Goal: Check status: Check status

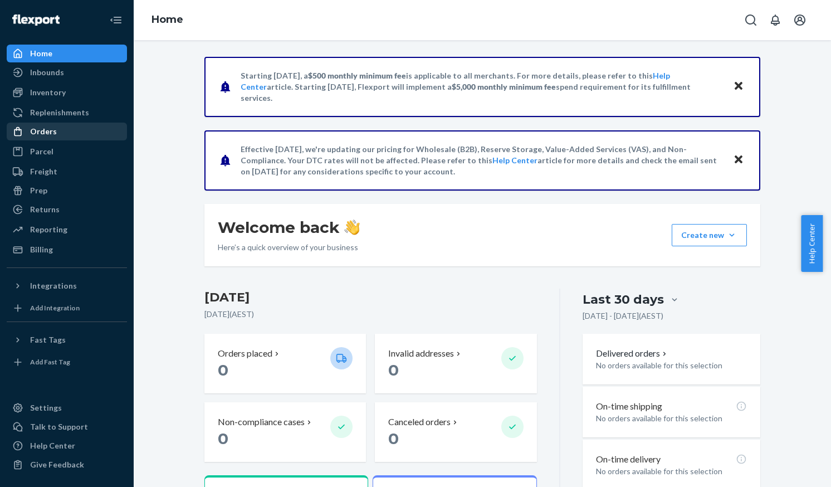
click at [35, 129] on div "Orders" at bounding box center [43, 131] width 27 height 11
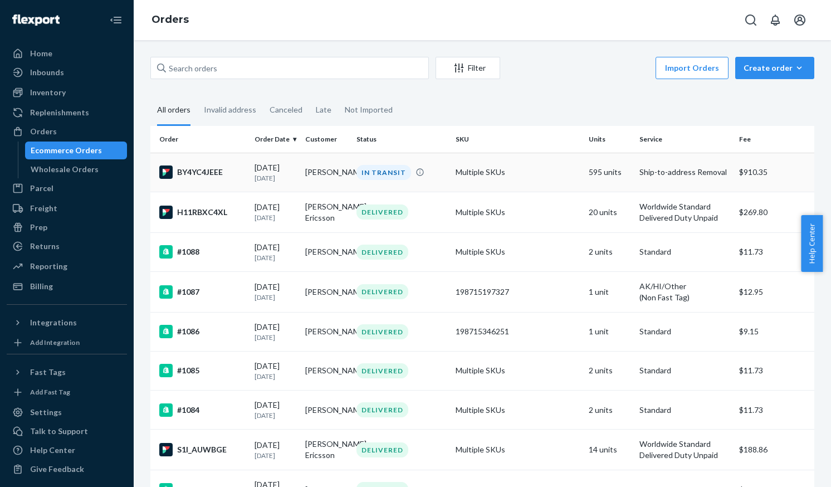
click at [328, 174] on td "[PERSON_NAME]" at bounding box center [326, 172] width 51 height 39
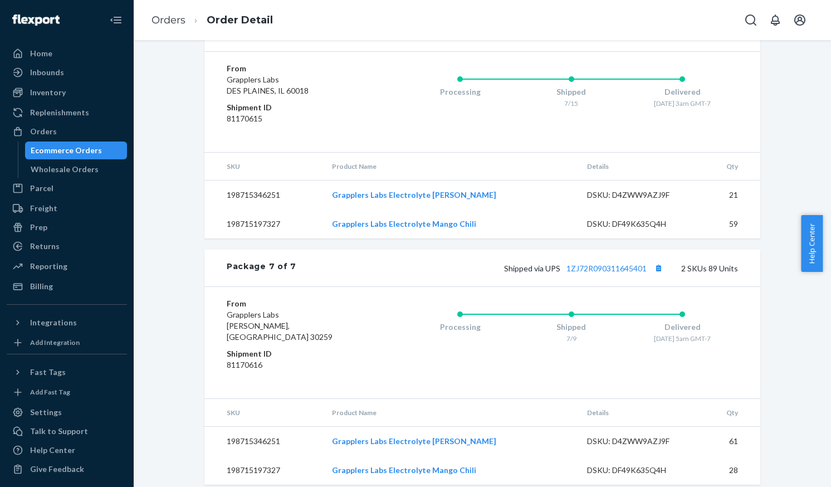
scroll to position [1306, 0]
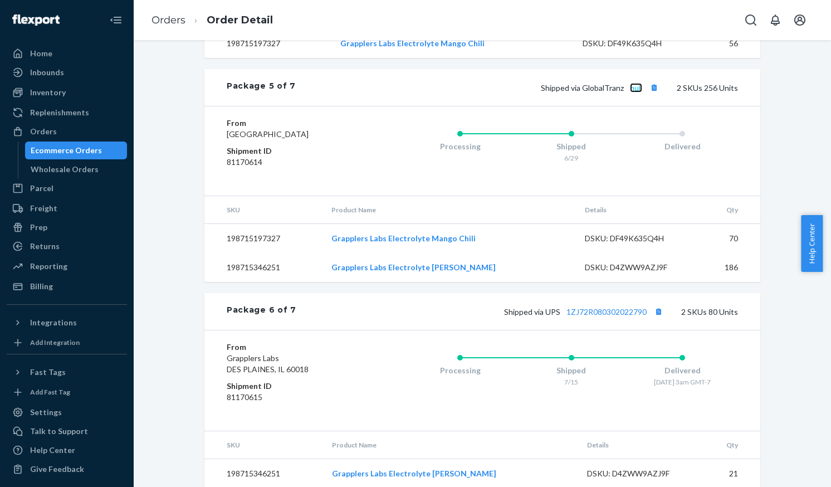
click at [630, 88] on link "null" at bounding box center [636, 87] width 12 height 9
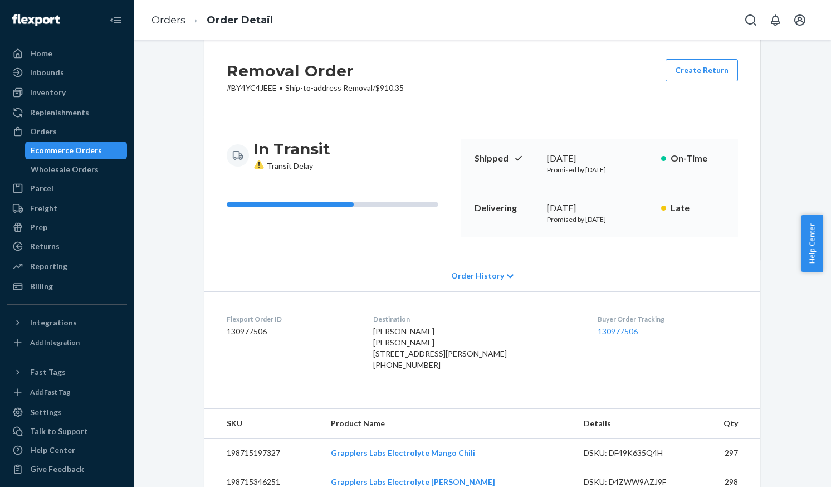
scroll to position [0, 0]
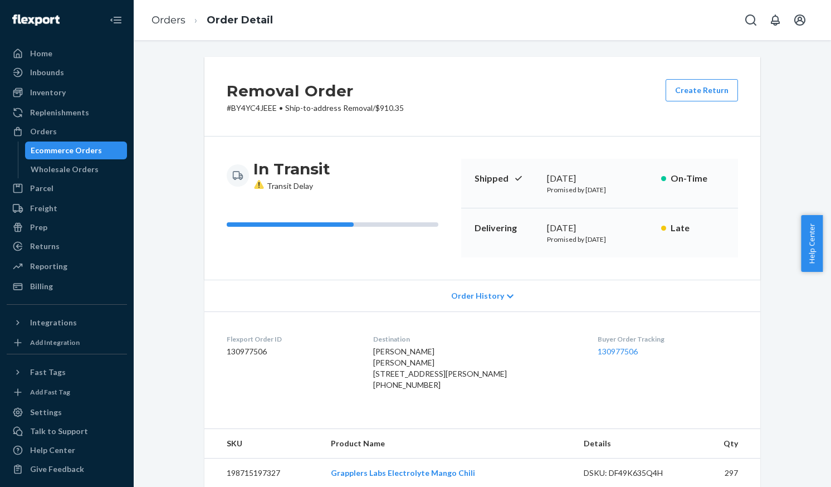
drag, startPoint x: 432, startPoint y: 385, endPoint x: 480, endPoint y: 385, distance: 47.9
click at [480, 385] on div "[PERSON_NAME] [PERSON_NAME] [STREET_ADDRESS][PERSON_NAME] [PHONE_NUMBER]" at bounding box center [476, 368] width 207 height 45
copy span "94804-3646"
